Goal: Task Accomplishment & Management: Complete application form

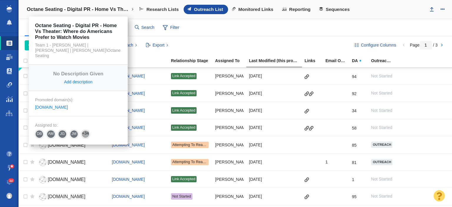
click at [48, 7] on h4 "Octane Seating - Digital PR - Home Vs Theater: Where do Americans Prefer to Wat…" at bounding box center [78, 9] width 103 height 6
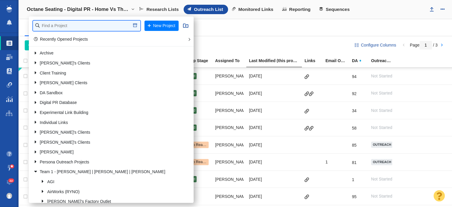
click at [52, 24] on input "text" at bounding box center [86, 26] width 107 height 10
type input "hanwha"
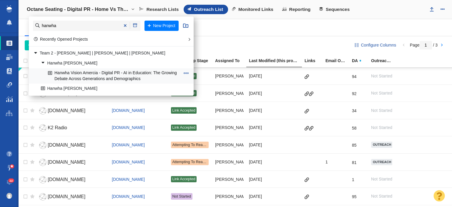
click at [74, 74] on link "Hanwha Vision Amercia - Digital PR - AI in Education: The Growing Debate Across…" at bounding box center [114, 76] width 135 height 15
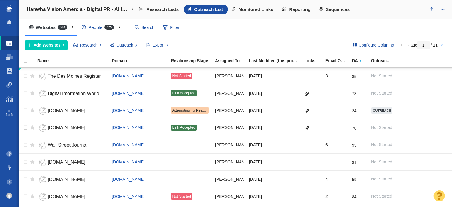
click at [109, 30] on div "People 675" at bounding box center [99, 28] width 44 height 14
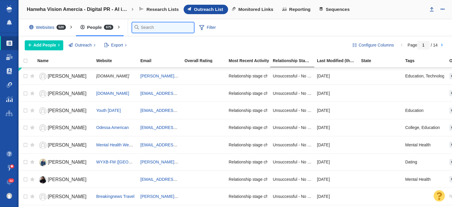
click at [145, 26] on input "text" at bounding box center [163, 27] width 62 height 10
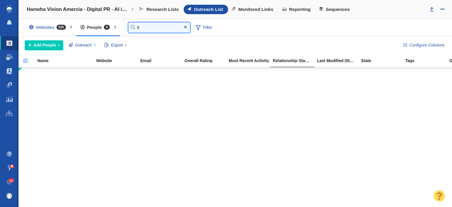
type input "i"
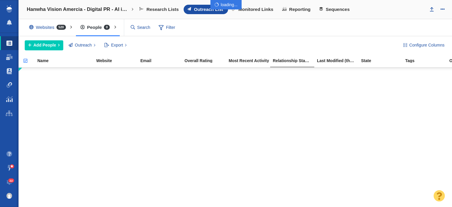
click at [9, 69] on div at bounding box center [226, 103] width 452 height 207
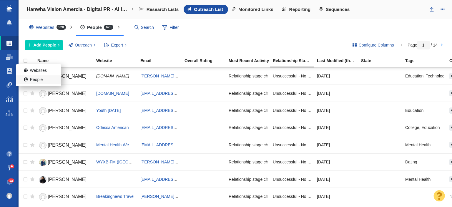
click at [25, 80] on span at bounding box center [27, 80] width 6 height 6
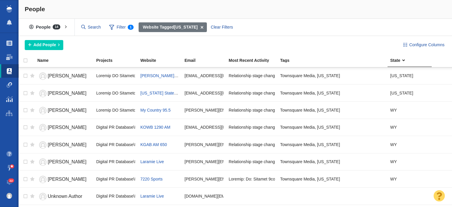
click at [56, 10] on div "People" at bounding box center [236, 9] width 434 height 19
click at [202, 27] on span at bounding box center [202, 27] width 9 height 10
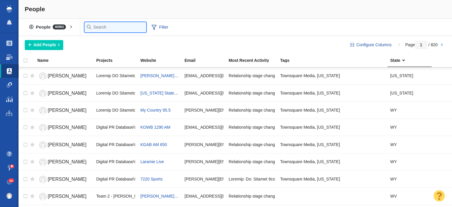
click at [87, 25] on input "text" at bounding box center [116, 27] width 62 height 10
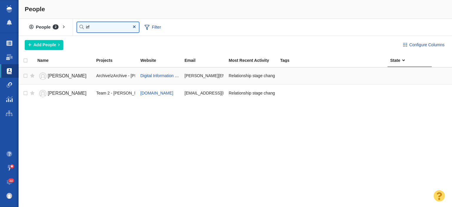
type input "irf"
click at [67, 75] on span "Irfan Ahmad" at bounding box center [67, 75] width 39 height 5
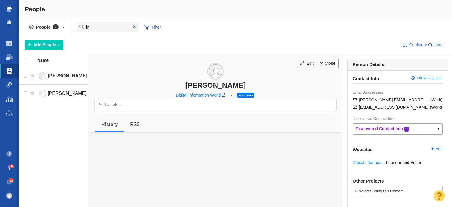
click at [60, 138] on div "Irfan Ahmad Archive\zArchive - Bob's Clients\Pipedrive\Pipedrive - Resource, Pe…" at bounding box center [58, 137] width 78 height 140
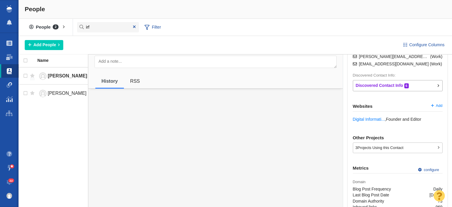
scroll to position [14, 0]
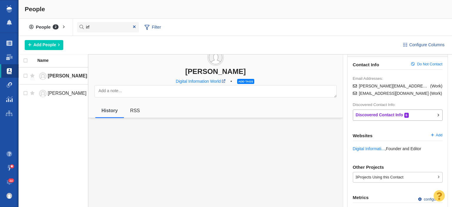
click at [52, 11] on div "People" at bounding box center [236, 9] width 434 height 19
click at [15, 53] on link "Dashboard" at bounding box center [9, 57] width 19 height 14
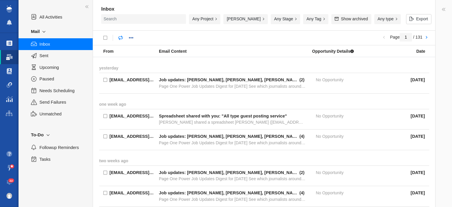
click at [11, 43] on span at bounding box center [9, 43] width 6 height 6
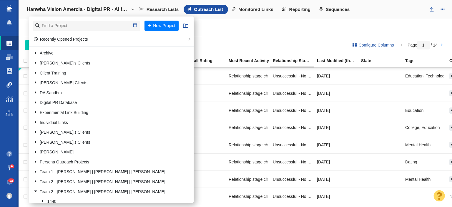
click at [10, 84] on span at bounding box center [9, 85] width 6 height 6
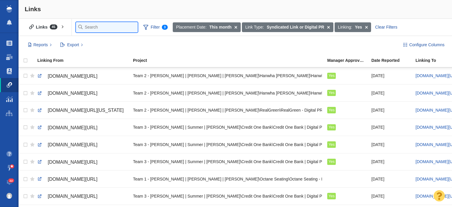
click at [90, 27] on input "text" at bounding box center [107, 27] width 62 height 10
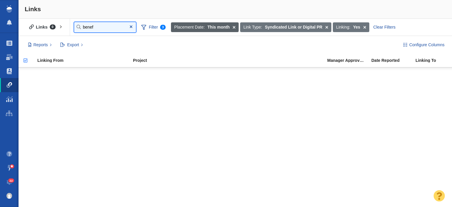
type input "benef"
click at [234, 27] on span at bounding box center [234, 27] width 9 height 10
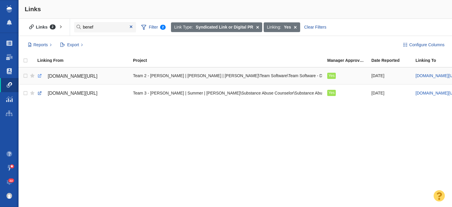
click at [41, 77] on link at bounding box center [39, 75] width 5 height 5
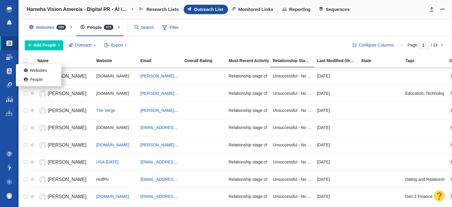
click at [12, 73] on ul "Projects Dashboard Websites People Link Monitoring Reports Projects Home" at bounding box center [9, 90] width 19 height 114
click at [30, 81] on link "People" at bounding box center [38, 79] width 45 height 9
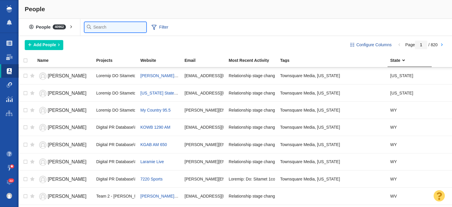
click at [99, 25] on input "text" at bounding box center [116, 27] width 62 height 10
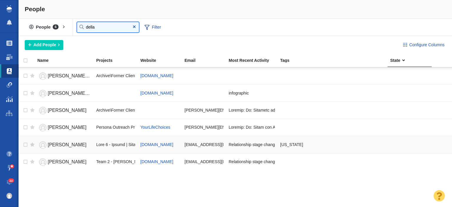
type input "della"
click at [66, 146] on span "[PERSON_NAME]" at bounding box center [67, 144] width 39 height 5
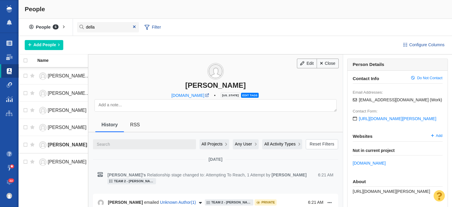
click at [67, 10] on div "People" at bounding box center [236, 9] width 434 height 19
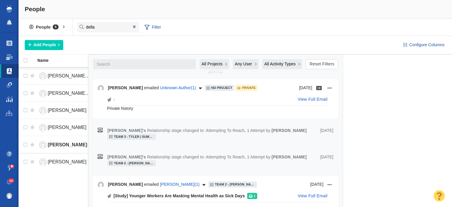
scroll to position [324, 0]
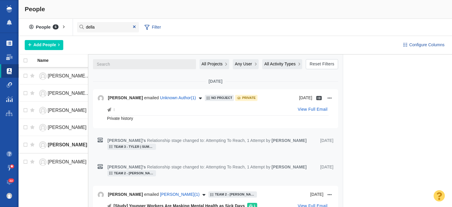
click at [8, 42] on span at bounding box center [9, 43] width 6 height 6
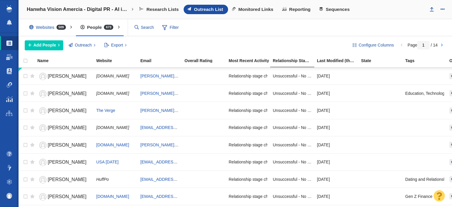
click at [65, 10] on h4 "Hanwha Vision Amercia - Digital PR - AI in Education: The Growing Debate Across…" at bounding box center [78, 9] width 103 height 6
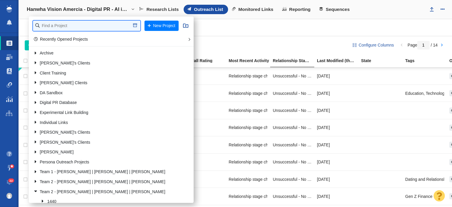
click at [46, 22] on input "text" at bounding box center [86, 26] width 107 height 10
type input "realgre"
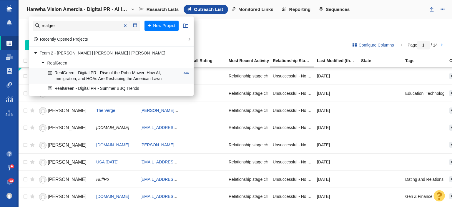
click at [84, 78] on link "RealGreen - Digital PR - Rise of the Robo-Mower: How AI, Immigration, and HOAs …" at bounding box center [114, 76] width 135 height 15
click at [84, 86] on link "RealGreen - Digital PR - Summer BBQ Trends" at bounding box center [114, 88] width 135 height 9
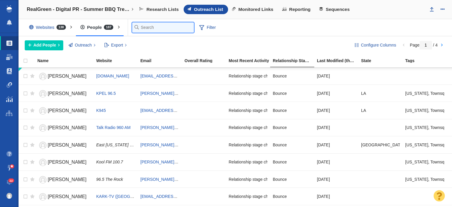
click at [139, 27] on input "text" at bounding box center [163, 27] width 62 height 10
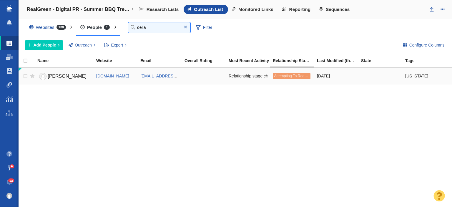
type input "della"
click at [65, 77] on span "[PERSON_NAME]" at bounding box center [67, 76] width 39 height 5
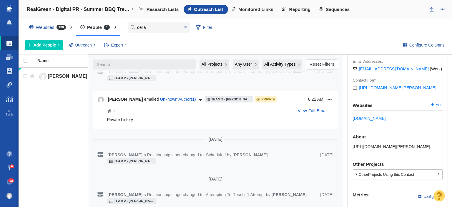
scroll to position [88, 0]
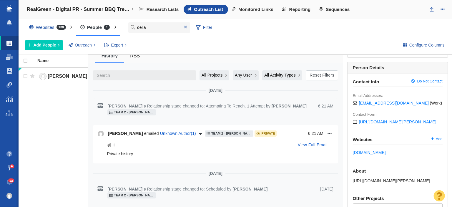
click at [215, 75] on span "All Projects" at bounding box center [212, 75] width 21 height 6
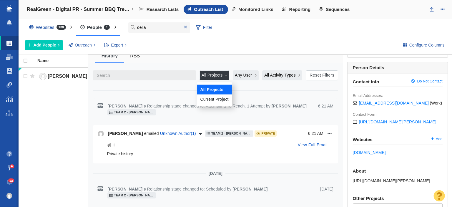
click at [216, 100] on span "Current Project" at bounding box center [214, 99] width 28 height 6
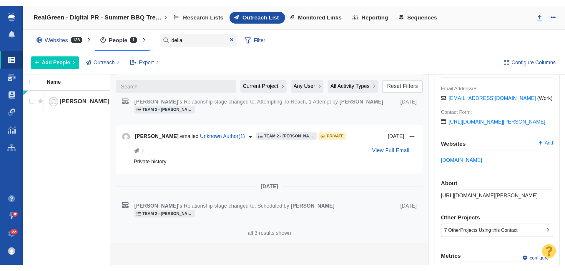
scroll to position [0, 0]
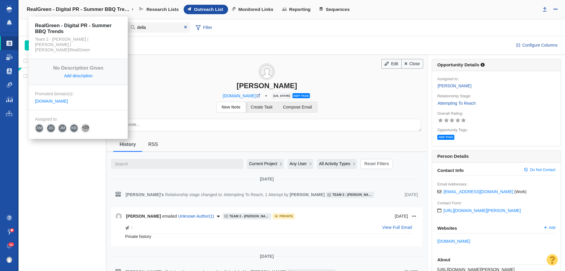
click at [94, 6] on link "RealGreen - Digital PR - Summer BBQ Trends" at bounding box center [80, 9] width 115 height 14
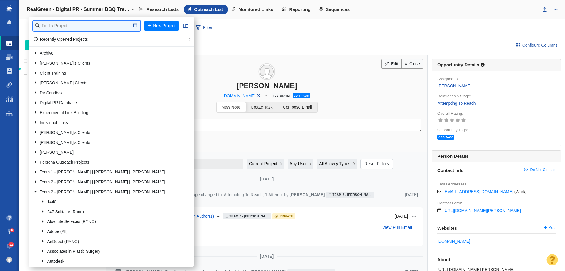
click at [82, 23] on input "text" at bounding box center [86, 26] width 107 height 10
type input "credit one"
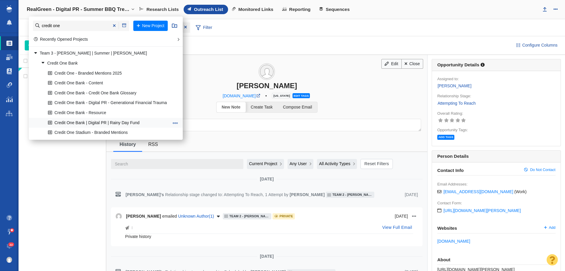
click at [95, 123] on link "Credit One Bank | Digital PR | Rainy Day Fund" at bounding box center [109, 122] width 124 height 9
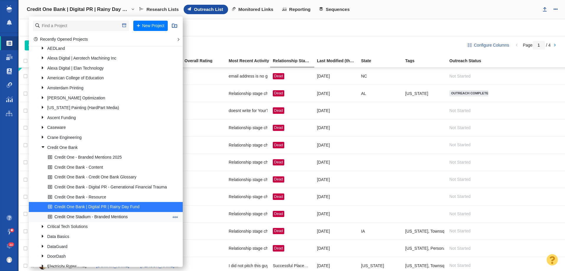
scroll to position [236, 0]
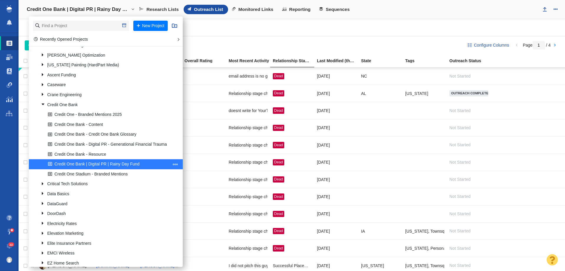
click at [178, 163] on span at bounding box center [175, 163] width 5 height 5
click at [182, 178] on li "Edit Project" at bounding box center [198, 174] width 54 height 9
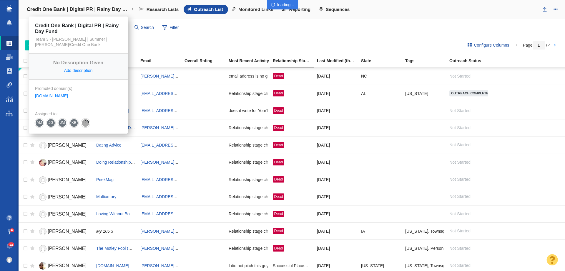
select select "DOMAIN"
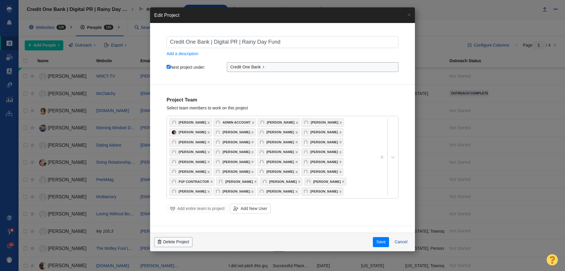
click at [212, 44] on input "Credit One Bank | Digital PR | Rainy Day Fund" at bounding box center [283, 42] width 232 height 12
type input "Credit One Bank Digital PR | Rainy Day Fund"
checkbox input "true"
type input "Credit One Bank - Digital PR | Rainy Day Fund"
checkbox input "true"
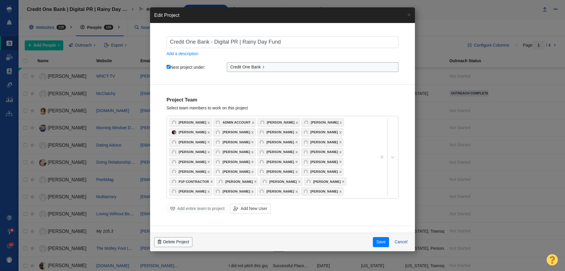
click at [241, 41] on input "Credit One Bank - Digital PR | Rainy Day Fund" at bounding box center [283, 42] width 232 height 12
type input "Credit One Bank - Digital PR Rainy Day Fund"
checkbox input "true"
type input "Credit One Bank - Digital PR - Rainy Day Fund"
checkbox input "true"
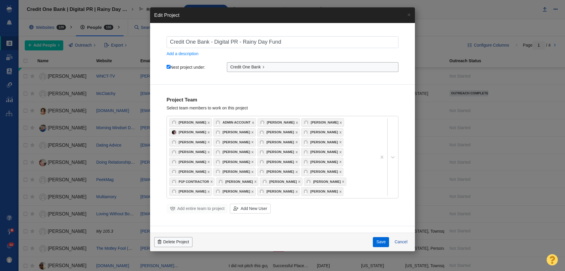
type input "Credit One Bank - Digital PR - Rainy Day Fund"
click at [382, 246] on button "Save" at bounding box center [381, 242] width 16 height 10
checkbox input "true"
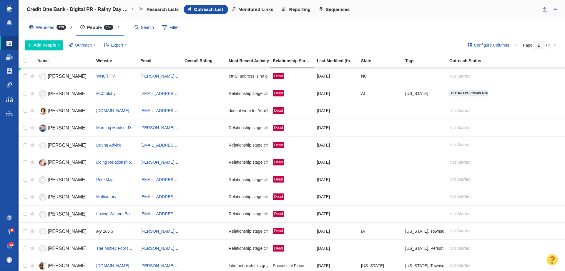
click at [396, 11] on div "Research Lists Outreach List Monitored Links Reporting Sequences" at bounding box center [337, 9] width 402 height 9
click at [45, 49] on button "Add People" at bounding box center [44, 45] width 39 height 10
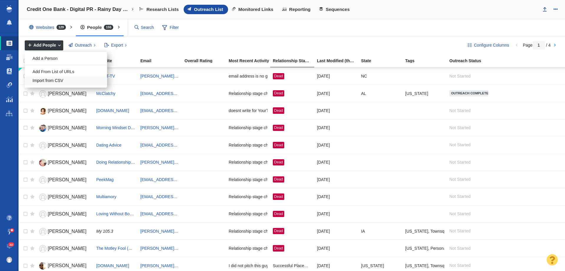
click at [53, 80] on div "Import from CSV" at bounding box center [66, 80] width 82 height 9
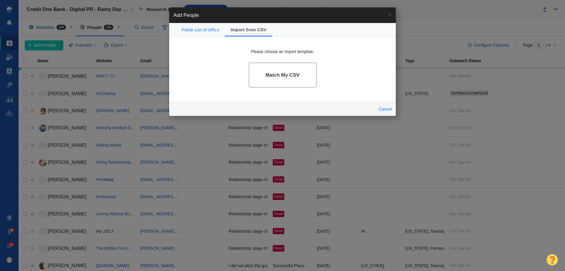
click at [274, 77] on h4 "Match My CSV" at bounding box center [283, 75] width 34 height 6
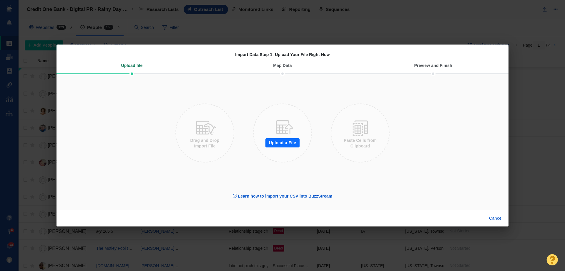
click at [282, 140] on button "Upload a File" at bounding box center [283, 142] width 34 height 9
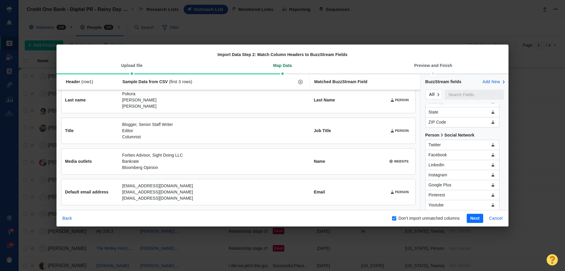
click at [497, 220] on button "Cancel" at bounding box center [496, 218] width 21 height 9
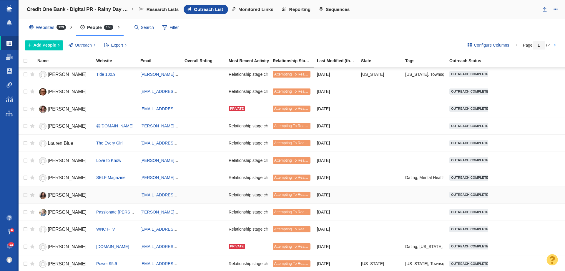
scroll to position [294, 0]
click at [38, 49] on button "Add People" at bounding box center [44, 45] width 39 height 10
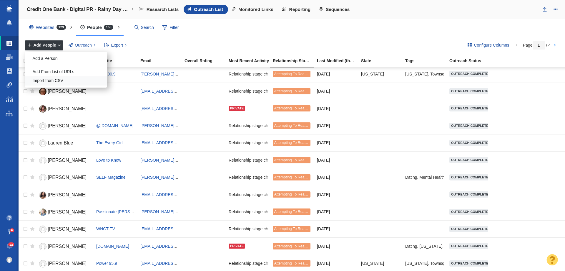
click at [65, 77] on div "Import from CSV" at bounding box center [66, 80] width 82 height 9
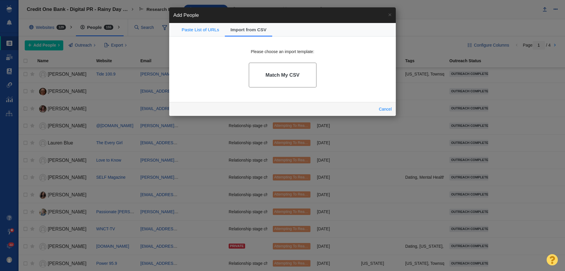
click at [276, 74] on h4 "Match My CSV" at bounding box center [283, 75] width 34 height 6
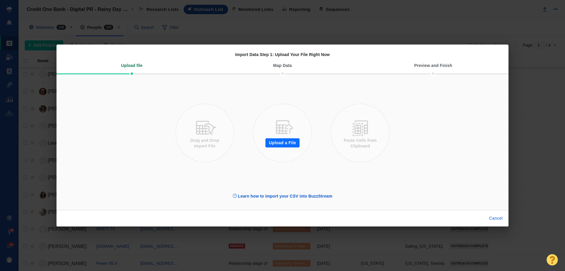
click at [279, 141] on button "Upload a File" at bounding box center [283, 142] width 34 height 9
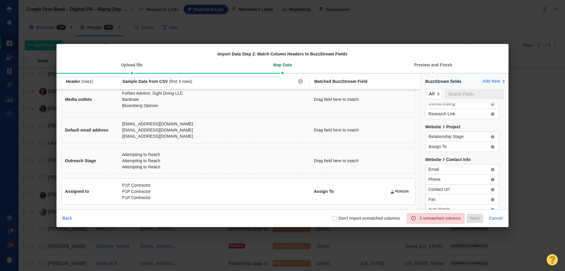
scroll to position [471, 0]
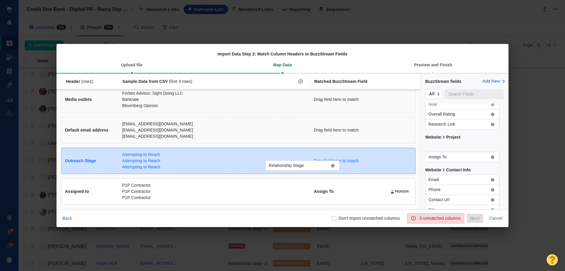
drag, startPoint x: 449, startPoint y: 145, endPoint x: 289, endPoint y: 163, distance: 161.0
click at [289, 163] on div "Relationship Stage Header (row 1 ) Sample Data from CSV (first 3 rows) Matched …" at bounding box center [283, 141] width 452 height 135
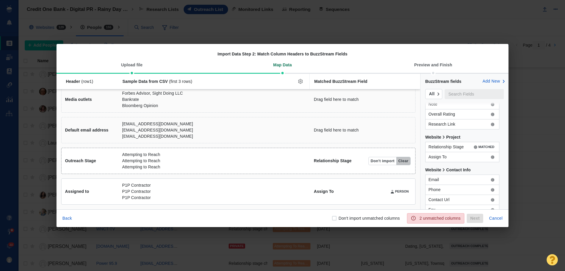
click at [399, 162] on button "Clear" at bounding box center [404, 161] width 14 height 8
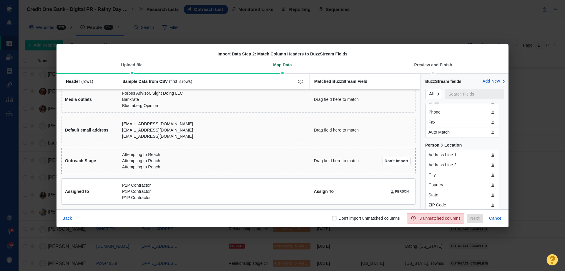
scroll to position [103, 0]
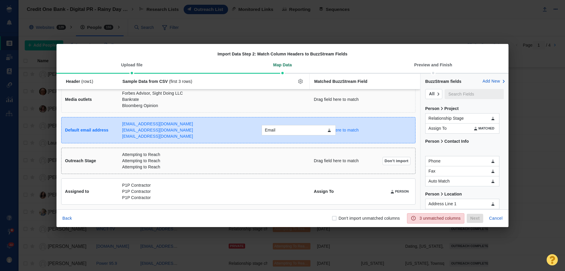
drag, startPoint x: 437, startPoint y: 152, endPoint x: 273, endPoint y: 131, distance: 165.1
click at [273, 131] on div "Email Header (row 1 ) Sample Data from CSV (first 3 rows) Matched BuzzStream Fi…" at bounding box center [283, 141] width 452 height 135
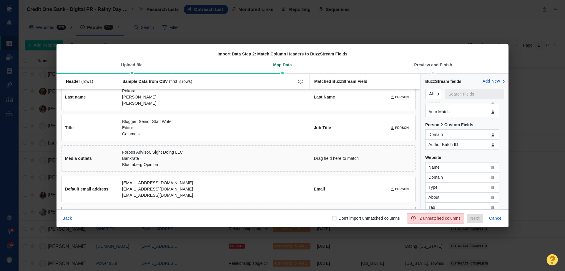
scroll to position [368, 0]
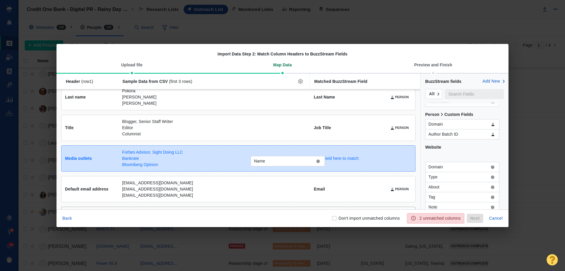
drag, startPoint x: 393, startPoint y: 164, endPoint x: 267, endPoint y: 163, distance: 126.3
click at [267, 163] on div "Name Header (row 1 ) Sample Data from CSV (first 3 rows) Matched BuzzStream Fie…" at bounding box center [283, 141] width 452 height 135
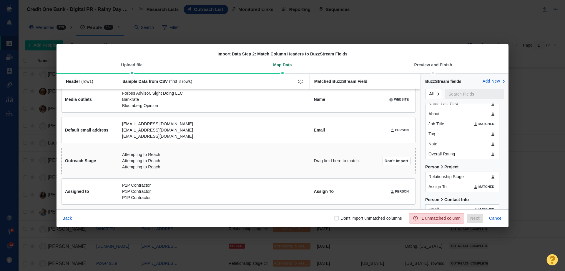
scroll to position [44, 0]
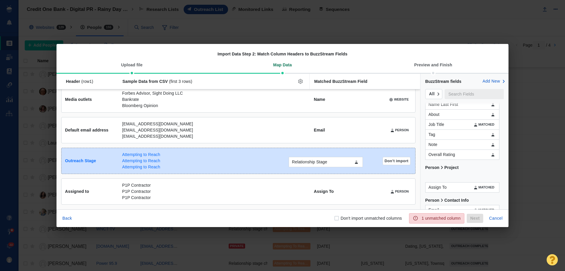
drag, startPoint x: 472, startPoint y: 177, endPoint x: 335, endPoint y: 162, distance: 137.5
click at [335, 162] on div "Relationship Stage Header (row 1 ) Sample Data from CSV (first 3 rows) Matched …" at bounding box center [283, 141] width 452 height 135
checkbox input "true"
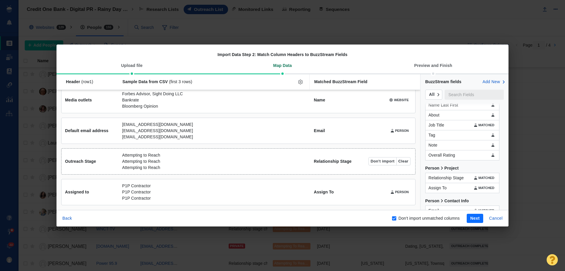
click at [473, 218] on button "Next" at bounding box center [475, 218] width 16 height 9
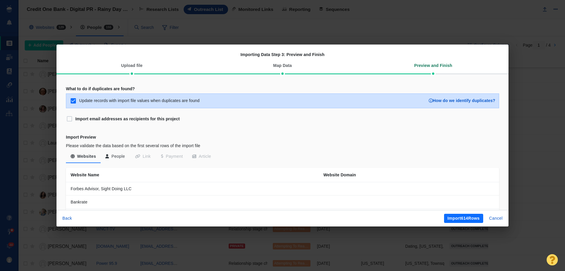
click at [73, 101] on input "Update records with import file values when duplicates are found" at bounding box center [73, 100] width 7 height 7
checkbox input "false"
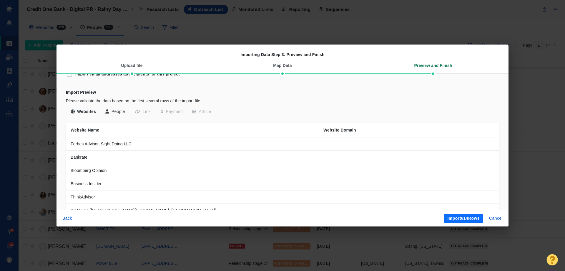
scroll to position [59, 0]
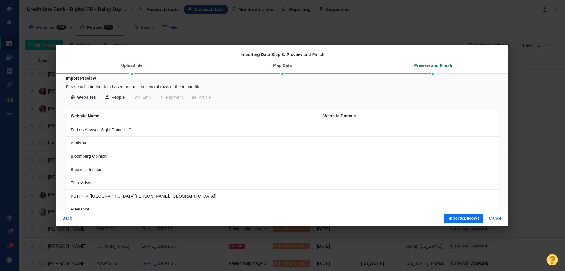
click at [115, 98] on button "People" at bounding box center [115, 97] width 29 height 11
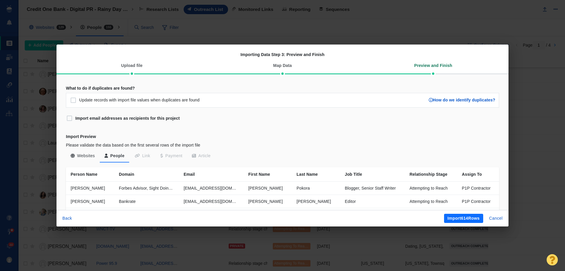
scroll to position [0, 0]
click at [72, 120] on input "Import email addresses as recipients for this project" at bounding box center [69, 118] width 7 height 7
checkbox input "true"
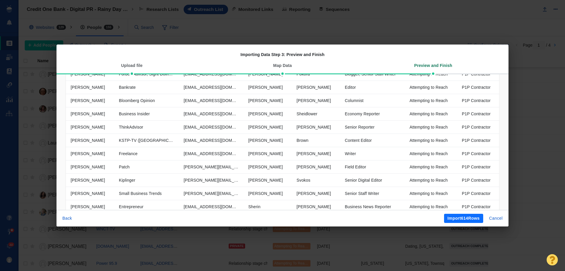
scroll to position [147, 0]
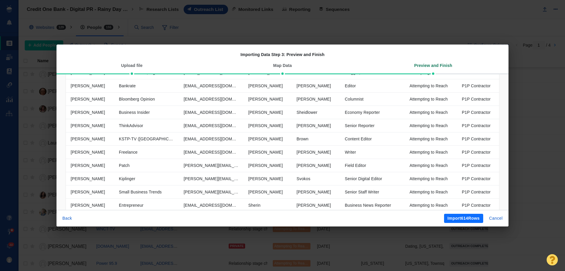
click at [461, 216] on button "Import 614 Rows" at bounding box center [463, 218] width 39 height 9
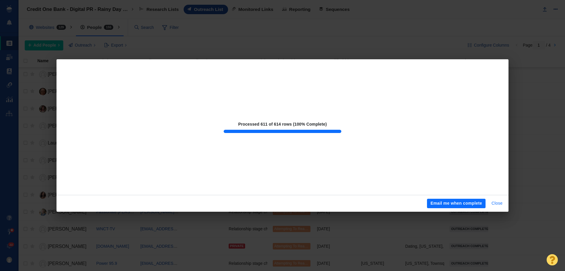
click at [495, 205] on button "Close" at bounding box center [497, 202] width 18 height 9
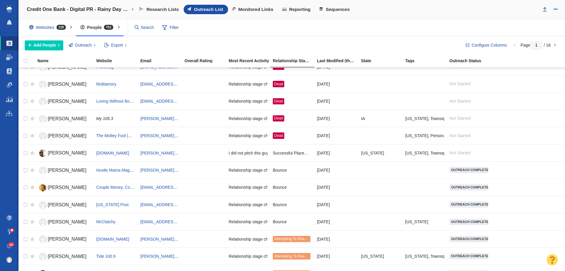
scroll to position [59, 0]
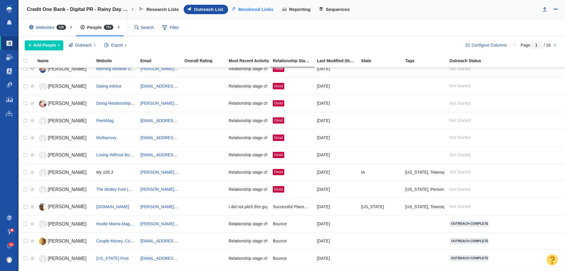
click at [251, 8] on span "Monitored Links" at bounding box center [256, 9] width 35 height 5
